Goal: Register for event/course

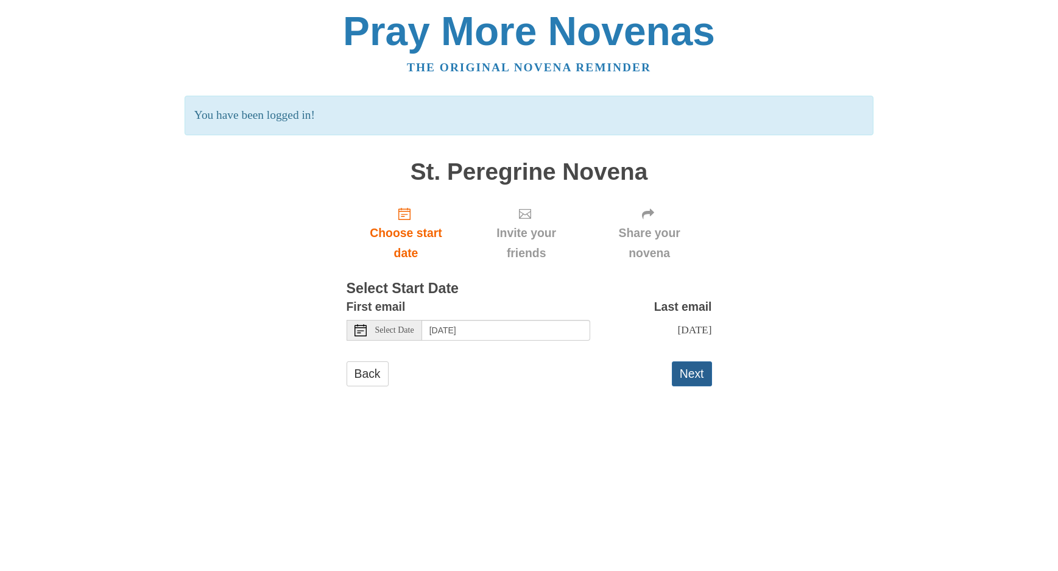
click at [695, 372] on button "Next" at bounding box center [692, 373] width 40 height 25
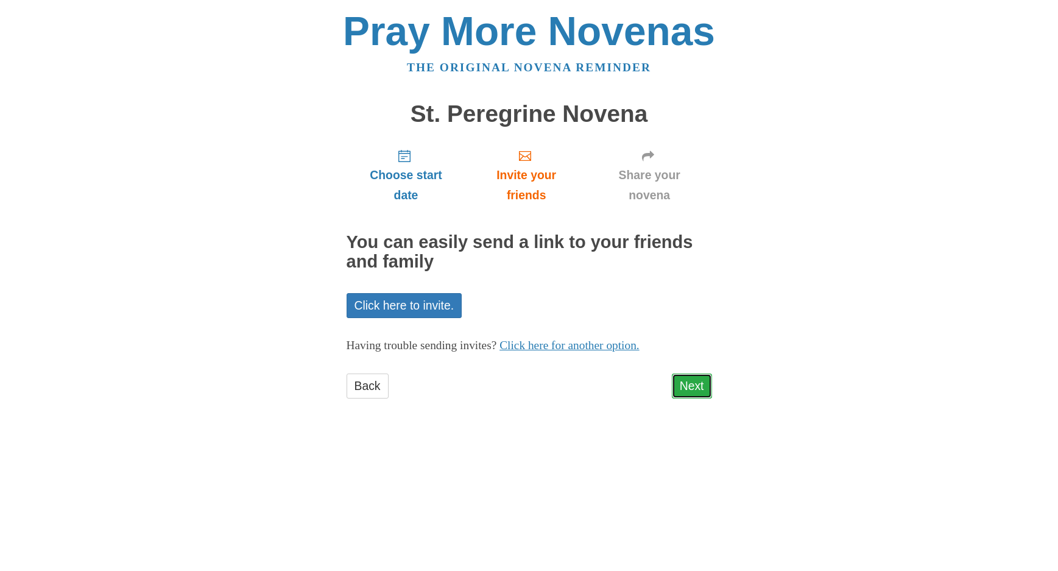
click at [700, 384] on link "Next" at bounding box center [692, 385] width 40 height 25
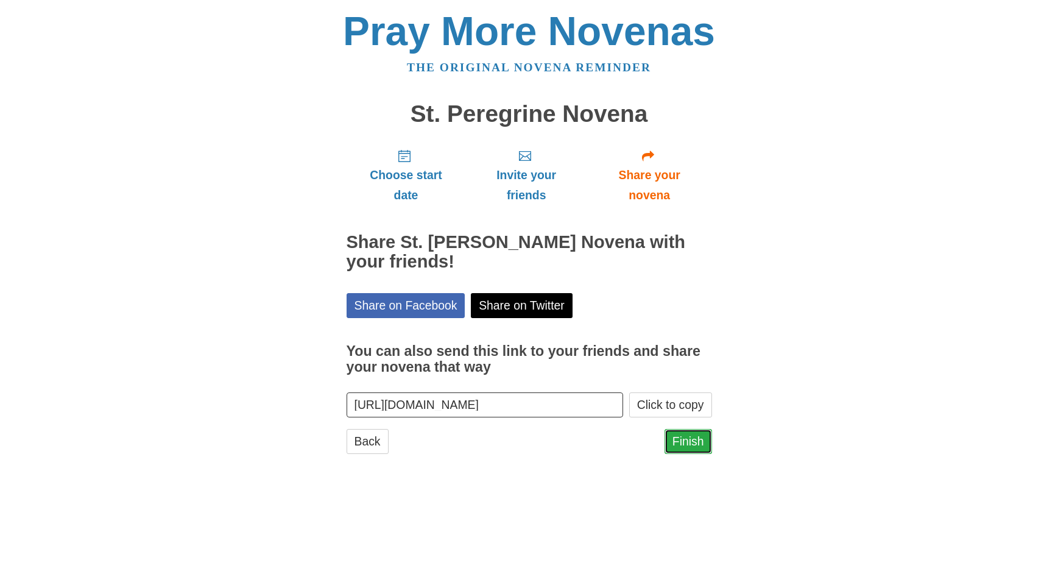
click at [695, 440] on link "Finish" at bounding box center [687, 441] width 47 height 25
